Goal: Find specific page/section: Find specific page/section

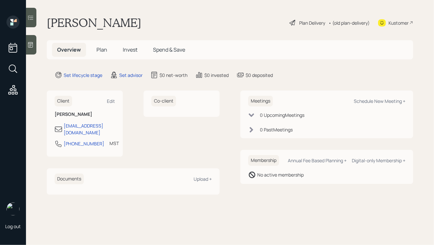
click at [396, 28] on div "Kustomer" at bounding box center [395, 23] width 35 height 14
click at [233, 21] on div "[PERSON_NAME] Plan Delivery • (old plan-delivery) Kustomer" at bounding box center [230, 23] width 366 height 14
click at [396, 19] on div "Kustomer" at bounding box center [395, 23] width 35 height 14
click at [392, 24] on div "Kustomer" at bounding box center [399, 22] width 20 height 7
click at [384, 24] on icon at bounding box center [382, 22] width 8 height 7
